Goal: Check status

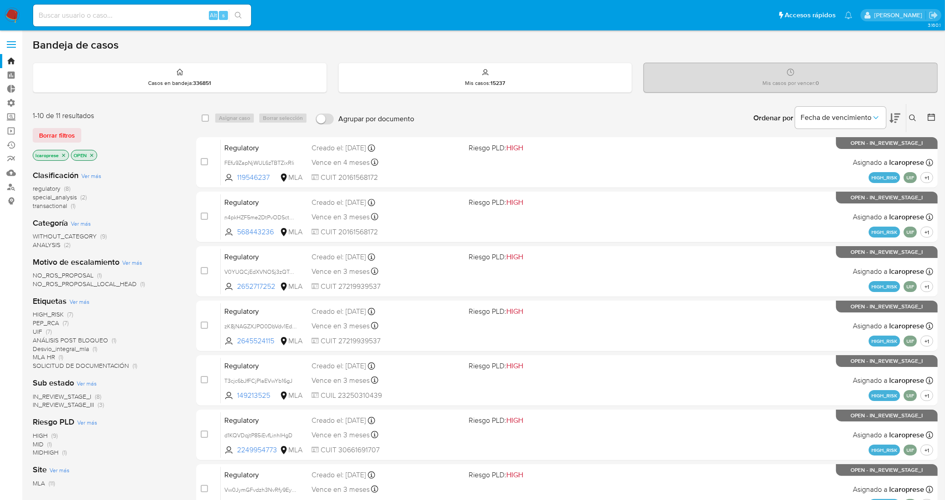
click at [184, 15] on input at bounding box center [142, 16] width 218 height 12
paste input "809964889"
type input "809964889"
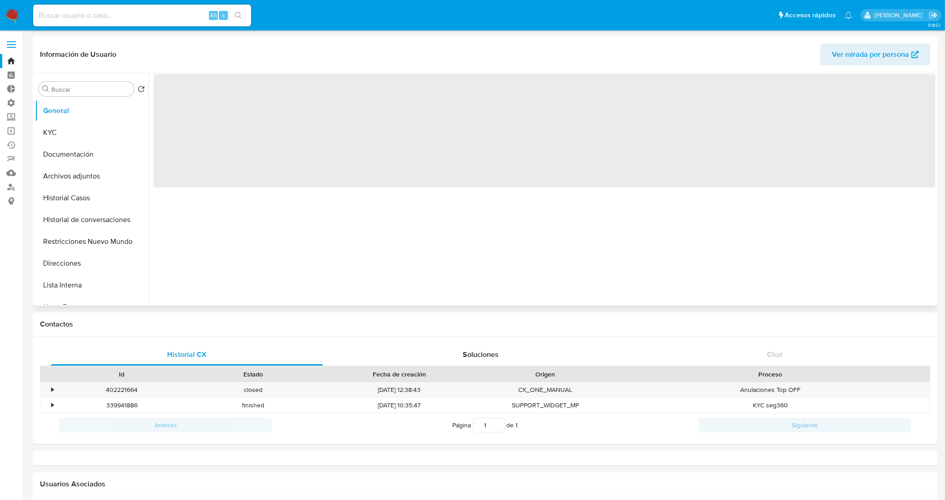
select select "10"
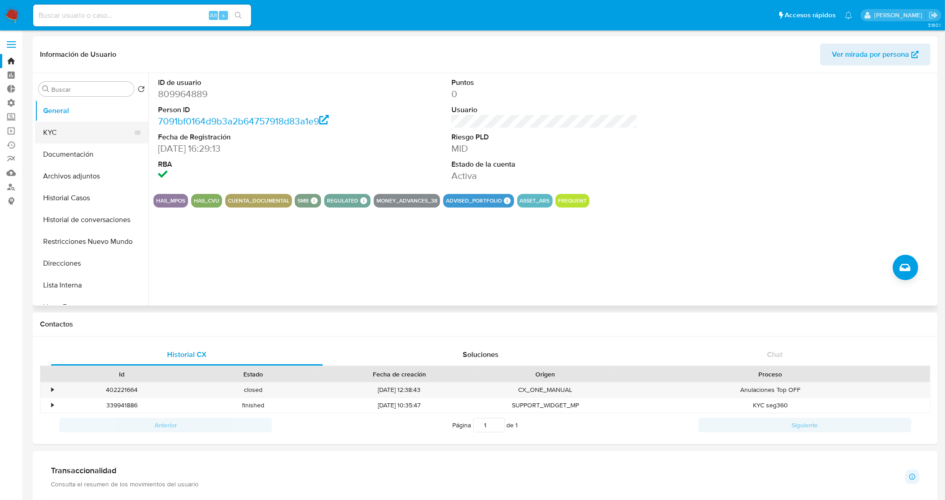
click at [84, 124] on button "KYC" at bounding box center [88, 133] width 106 height 22
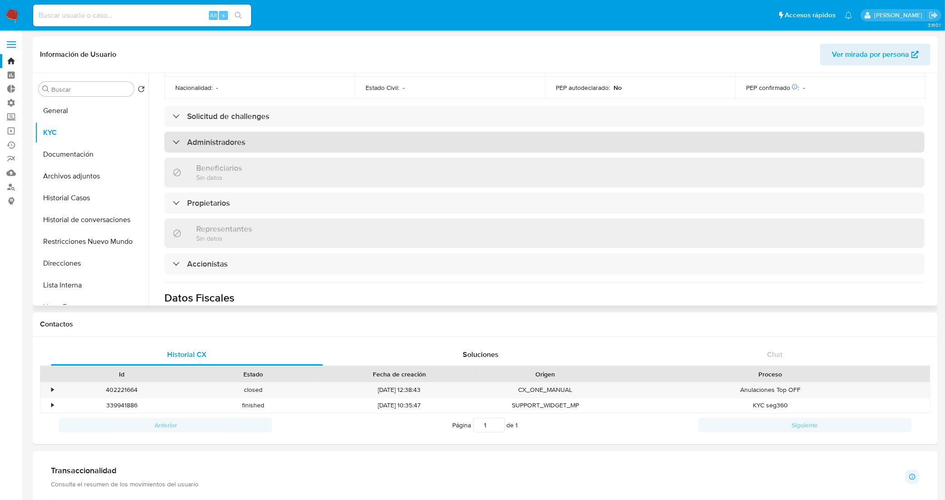
scroll to position [454, 0]
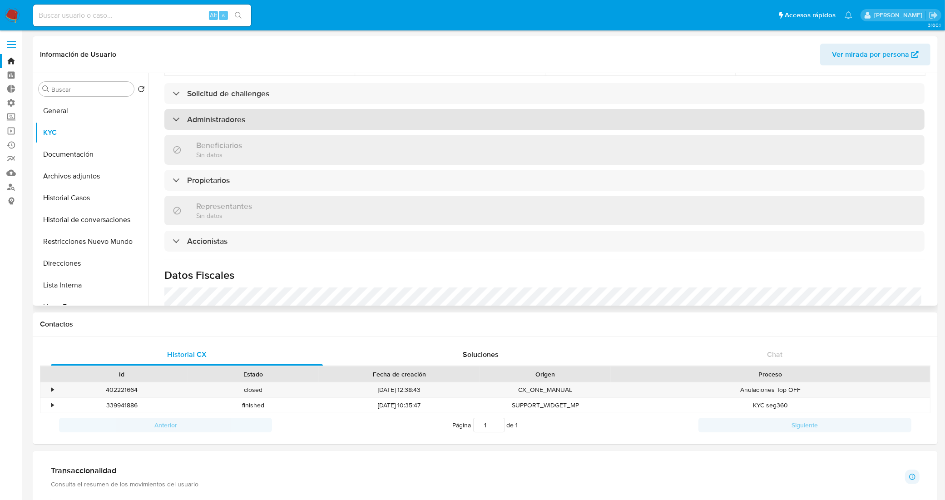
click at [313, 114] on div "Administradores" at bounding box center [544, 119] width 760 height 21
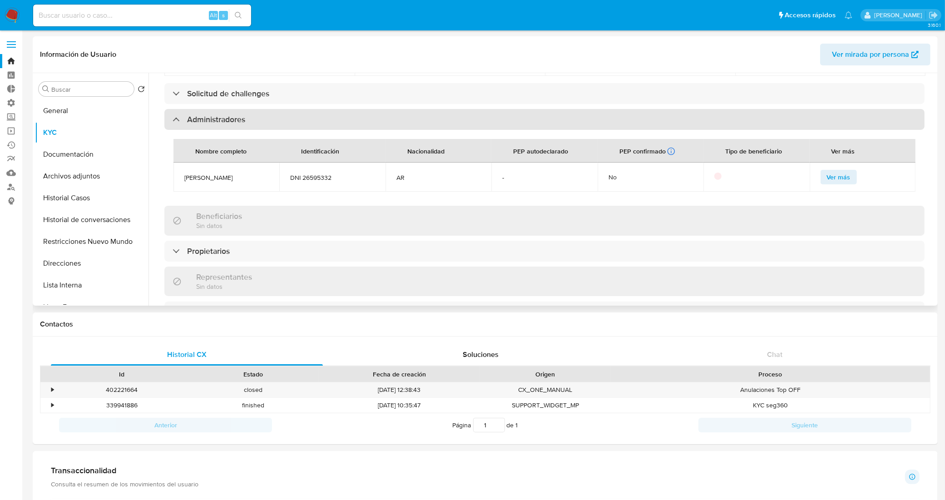
click at [313, 114] on div "Administradores" at bounding box center [544, 119] width 760 height 21
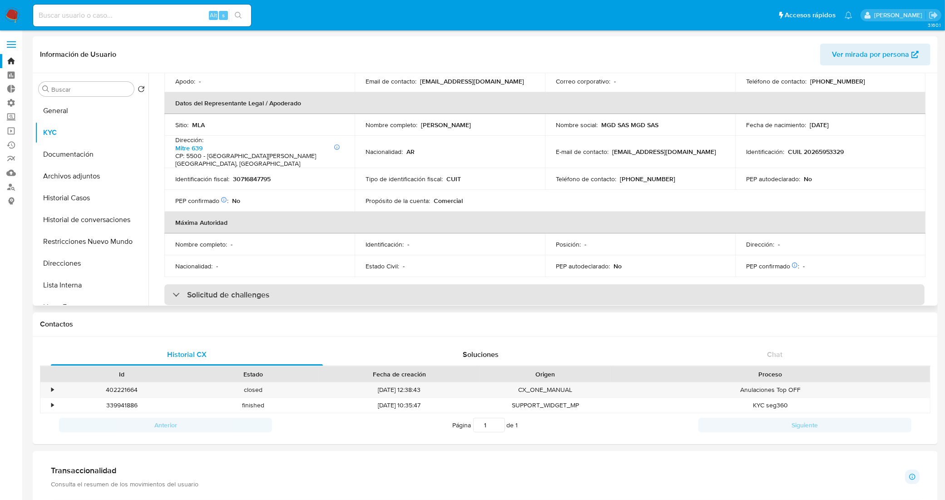
scroll to position [227, 0]
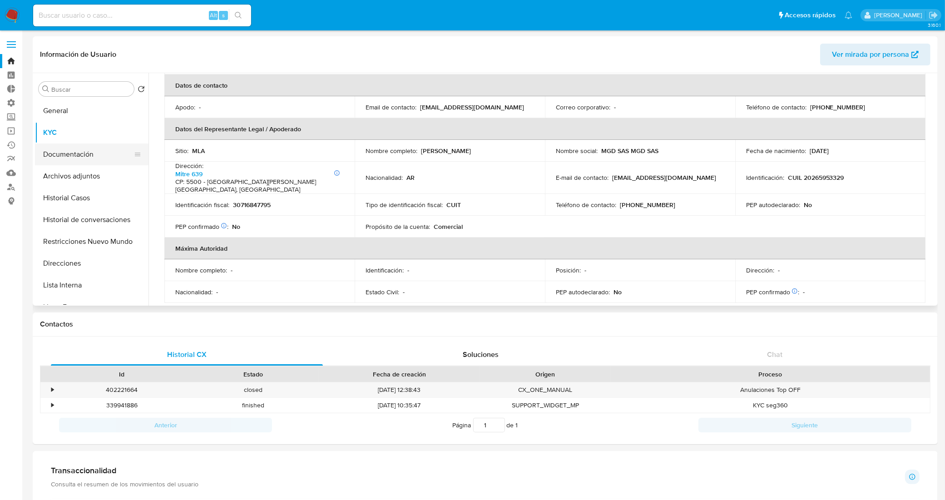
click at [96, 154] on button "Documentación" at bounding box center [88, 155] width 106 height 22
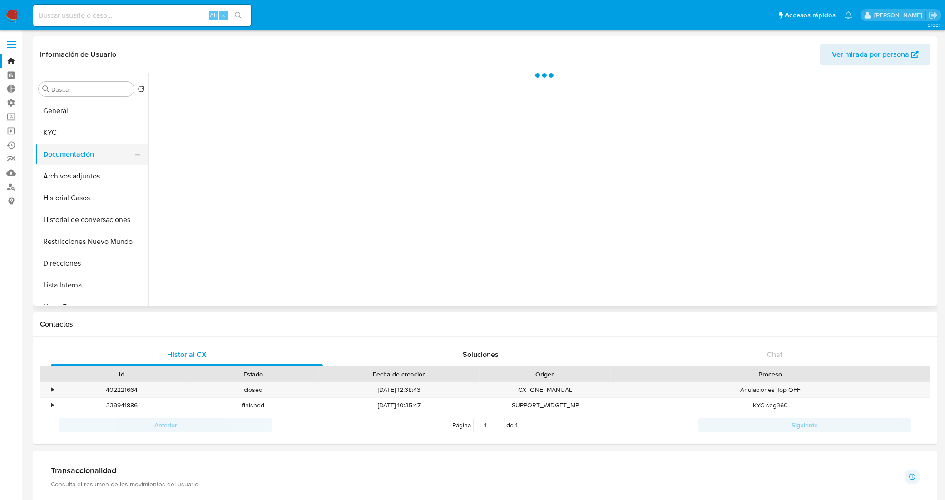
scroll to position [0, 0]
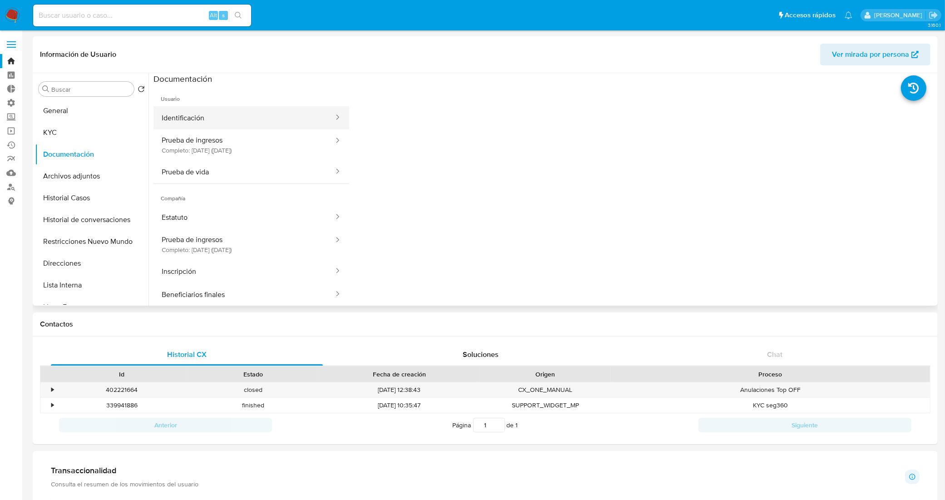
click at [211, 125] on button "Identificación" at bounding box center [244, 117] width 181 height 23
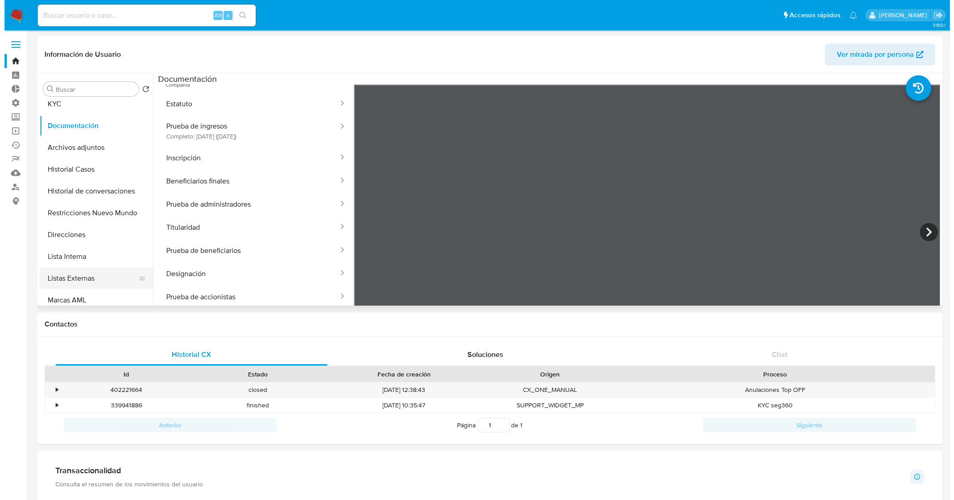
scroll to position [57, 0]
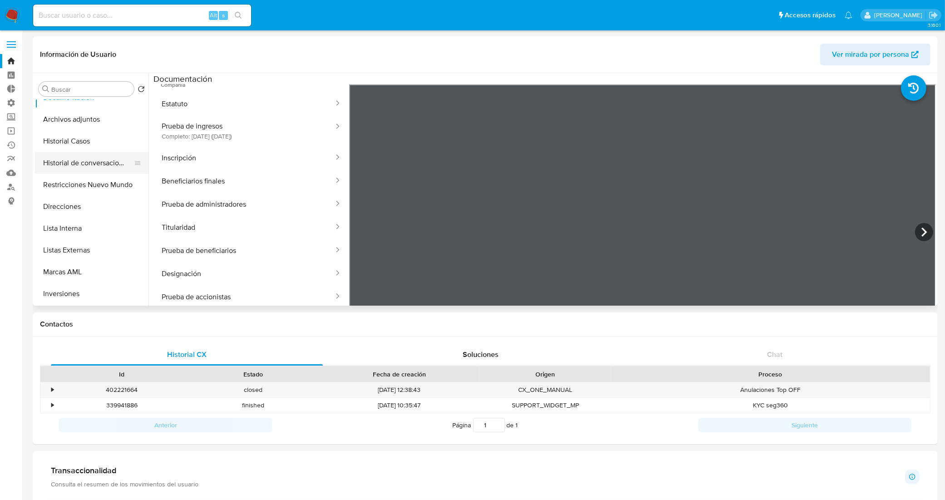
click at [87, 164] on button "Historial de conversaciones" at bounding box center [88, 163] width 106 height 22
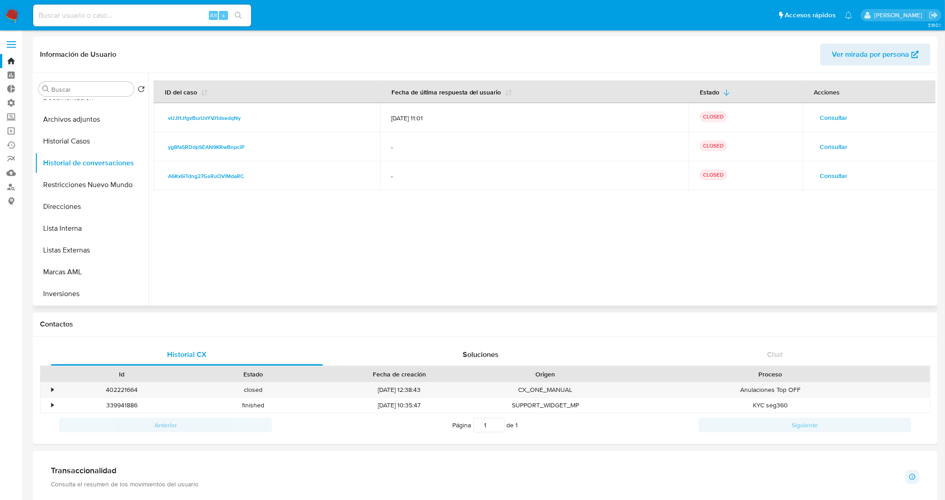
click at [821, 111] on span "Consultar" at bounding box center [834, 117] width 28 height 13
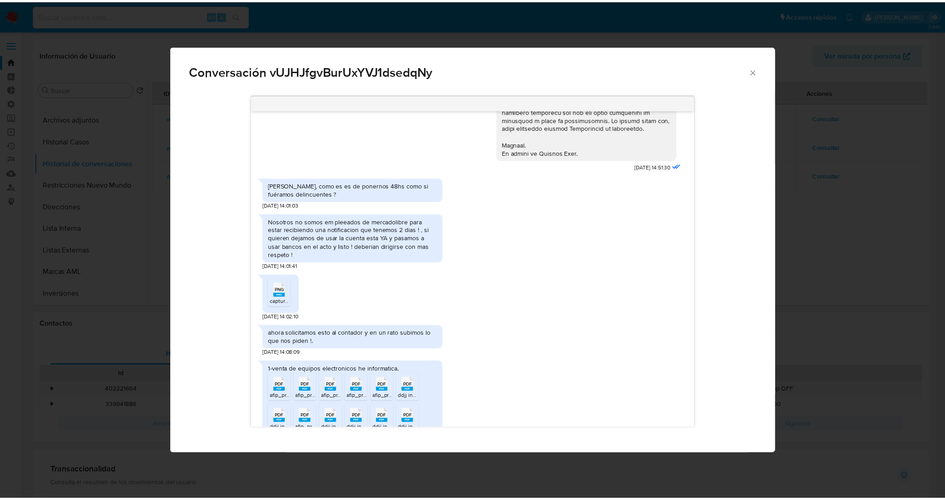
scroll to position [561, 0]
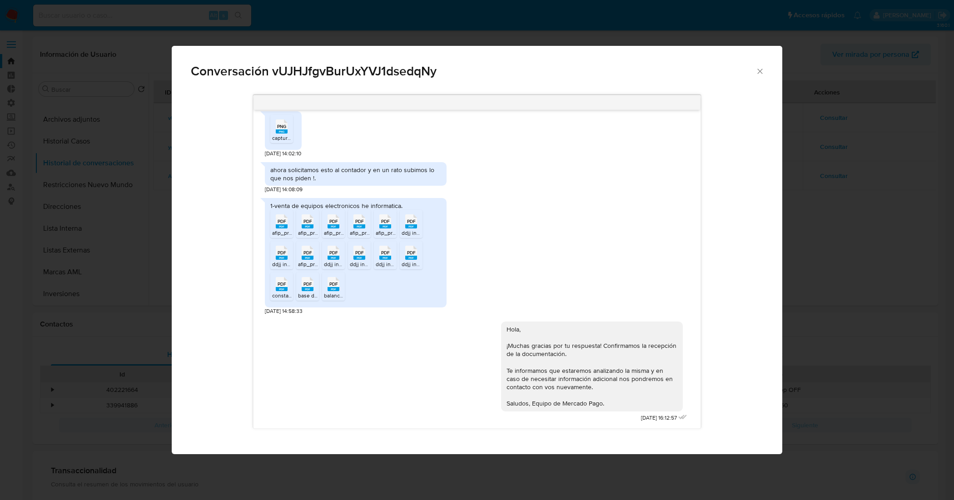
click at [758, 68] on icon "Cerrar" at bounding box center [759, 71] width 9 height 9
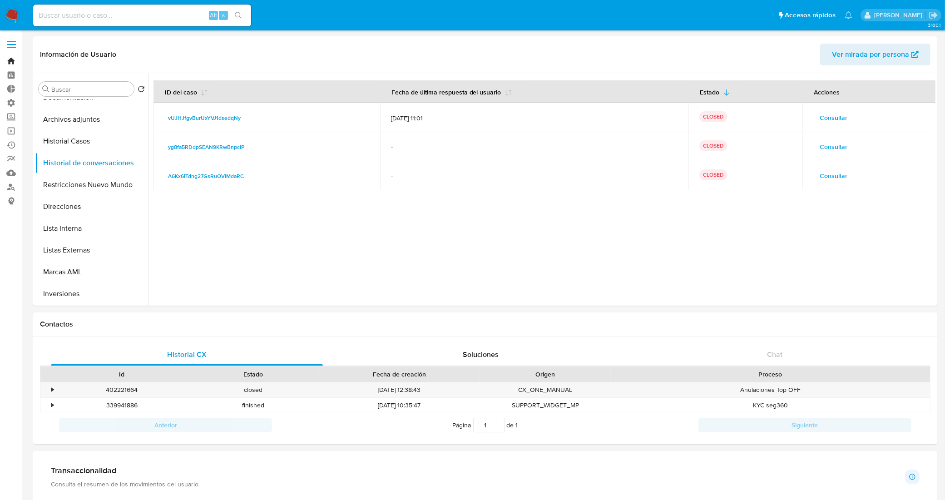
click at [10, 58] on link "Bandeja" at bounding box center [54, 61] width 108 height 14
